Goal: Task Accomplishment & Management: Use online tool/utility

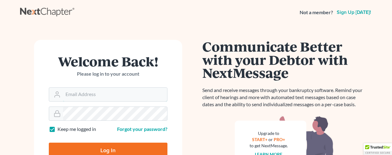
type input "[EMAIL_ADDRESS][DOMAIN_NAME]"
click at [112, 152] on input "Log In" at bounding box center [108, 150] width 119 height 15
type input "Thinking..."
